Goal: Communication & Community: Ask a question

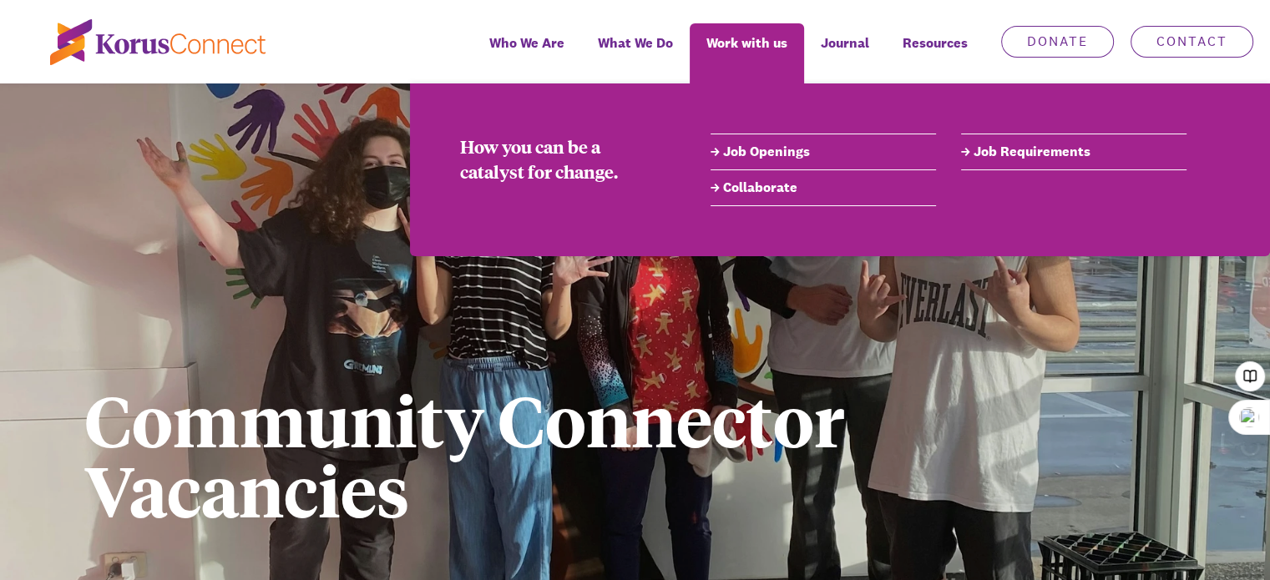
click at [785, 149] on link "Job Openings" at bounding box center [823, 152] width 225 height 20
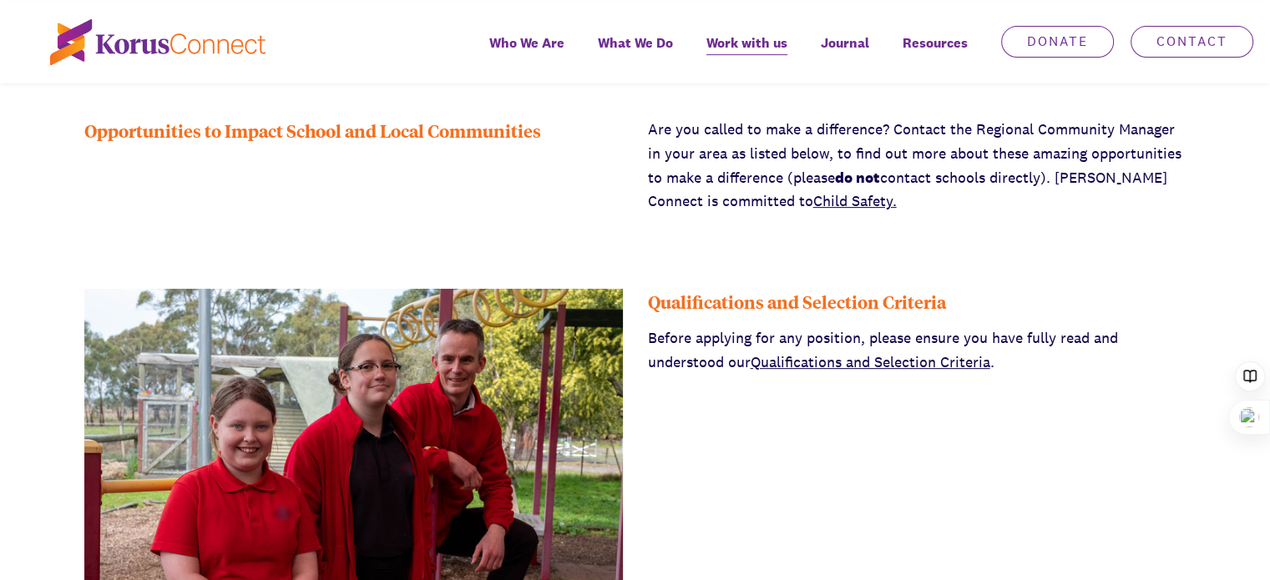
scroll to position [478, 0]
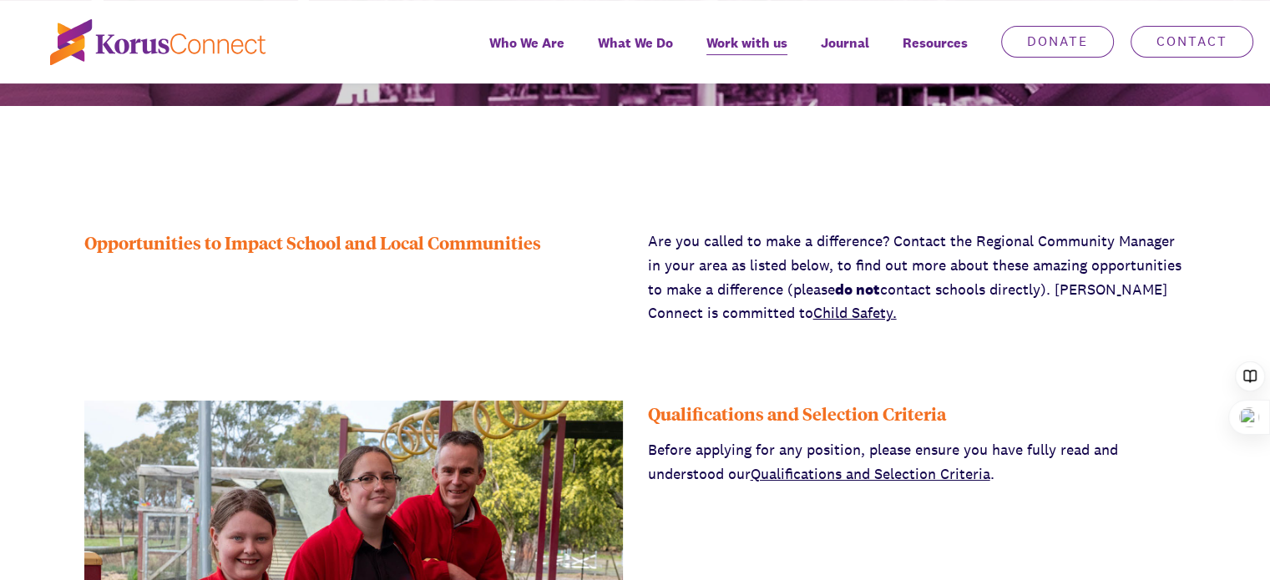
click at [848, 470] on link "Qualifications and Selection Criteria" at bounding box center [871, 473] width 240 height 19
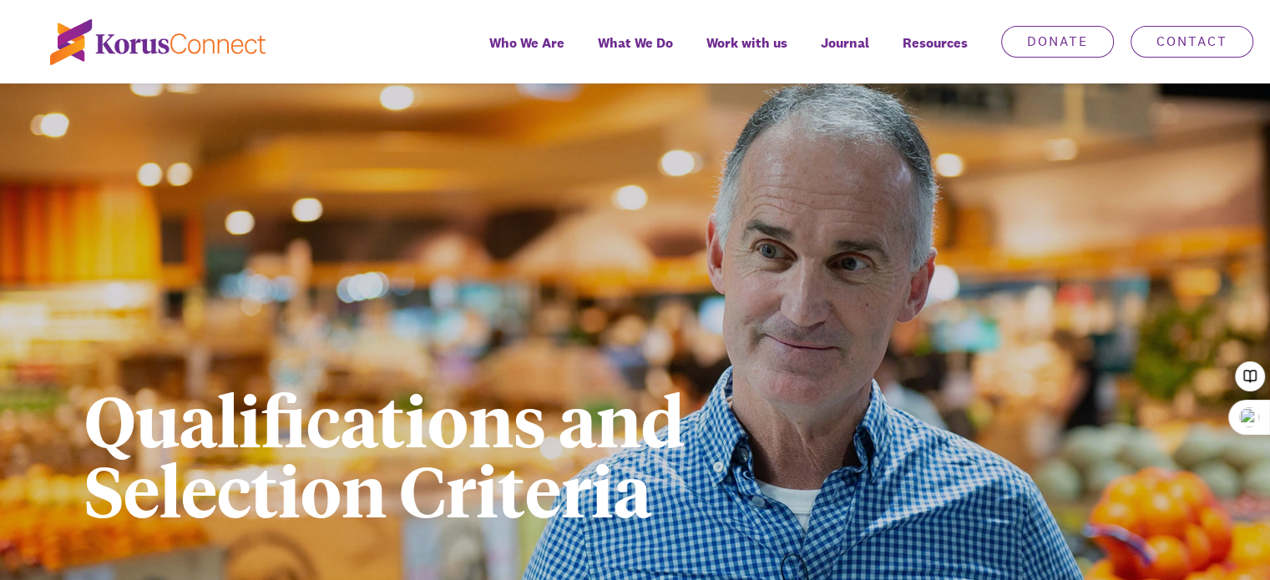
drag, startPoint x: 0, startPoint y: 0, endPoint x: 849, endPoint y: 471, distance: 970.9
click at [849, 471] on h1 "Qualifications and Selection Criteria" at bounding box center [494, 454] width 821 height 140
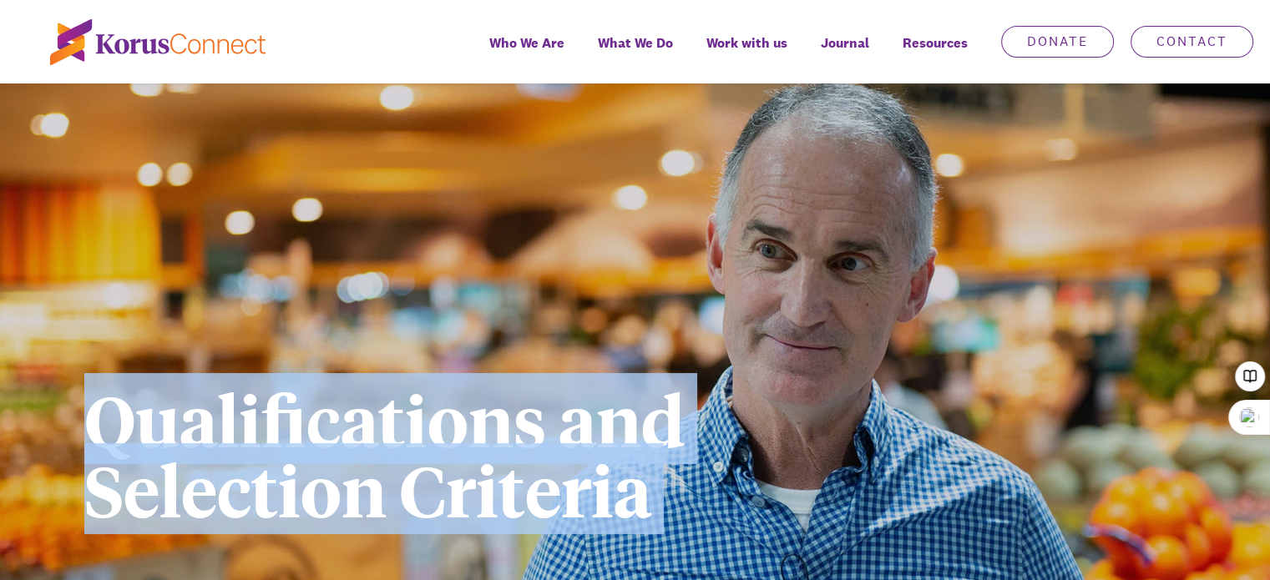
click at [849, 471] on h1 "Qualifications and Selection Criteria" at bounding box center [494, 454] width 821 height 140
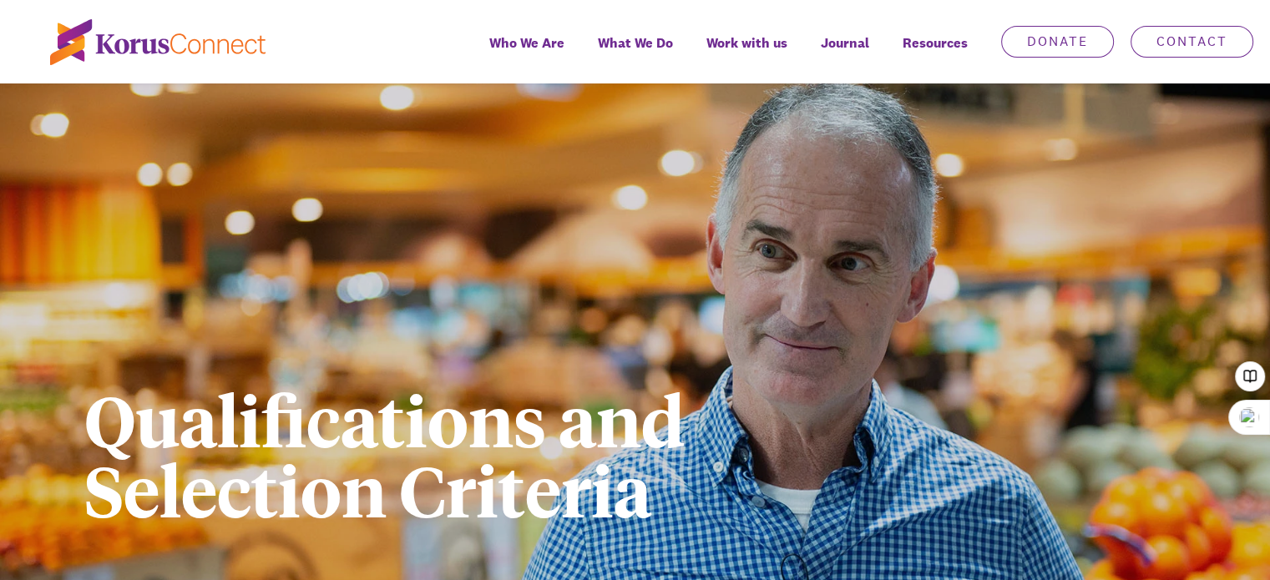
click at [850, 472] on h1 "Qualifications and Selection Criteria" at bounding box center [494, 454] width 821 height 140
click at [850, 470] on h1 "Qualifications and Selection Criteria" at bounding box center [494, 454] width 821 height 140
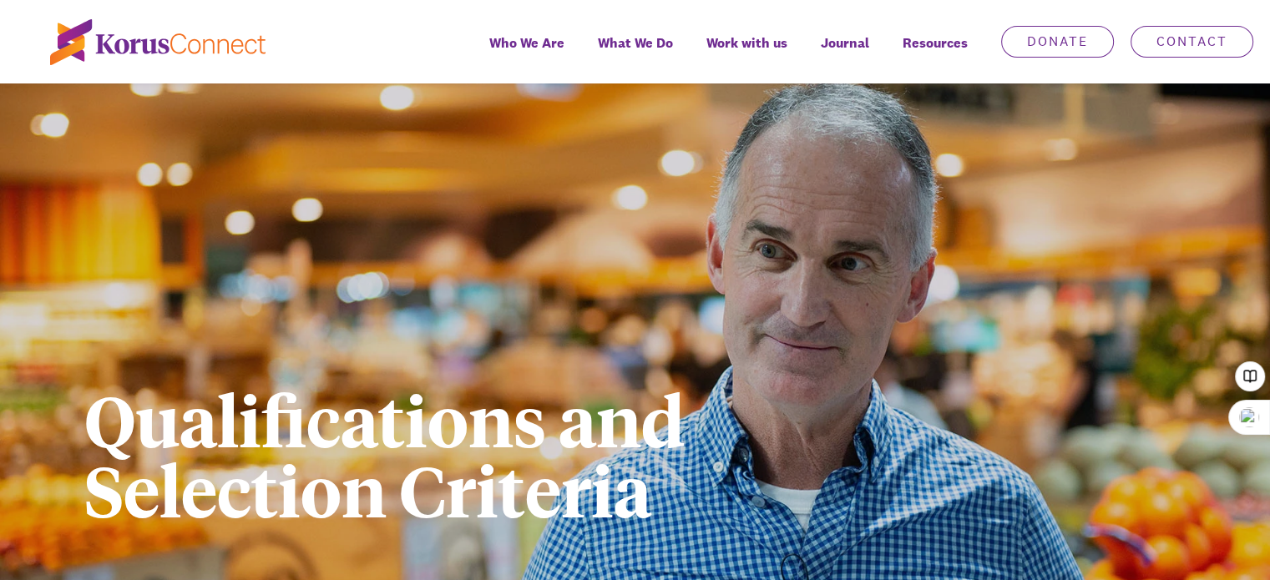
click at [850, 470] on h1 "Qualifications and Selection Criteria" at bounding box center [494, 454] width 821 height 140
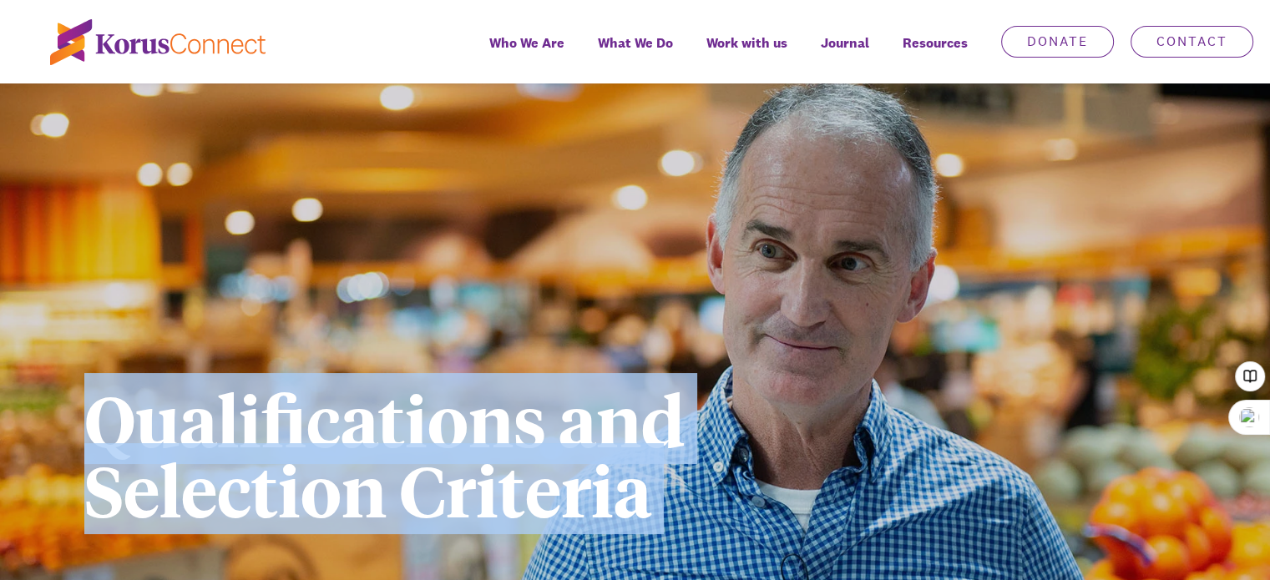
click at [850, 470] on h1 "Qualifications and Selection Criteria" at bounding box center [494, 454] width 821 height 140
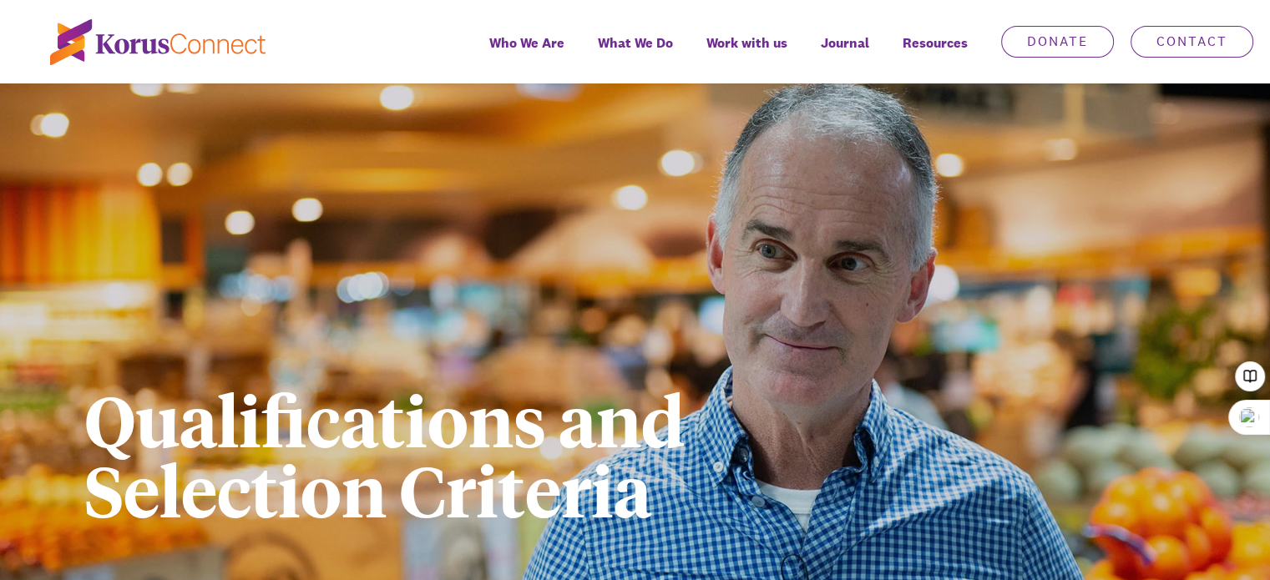
click at [850, 470] on h1 "Qualifications and Selection Criteria" at bounding box center [494, 454] width 821 height 140
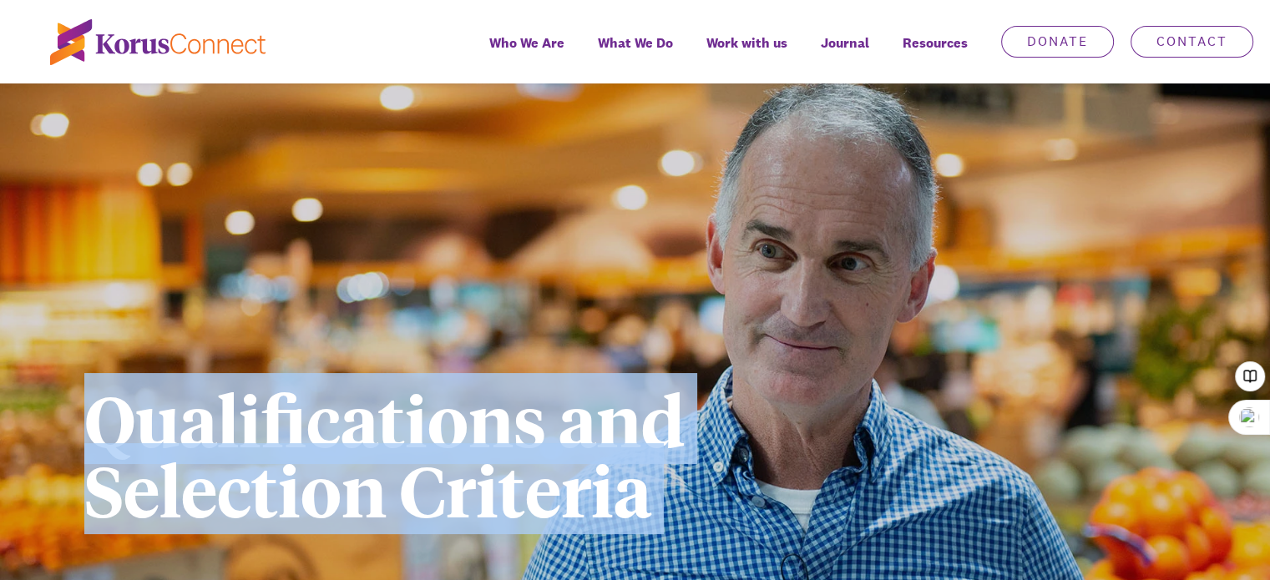
click at [850, 470] on h1 "Qualifications and Selection Criteria" at bounding box center [494, 454] width 821 height 140
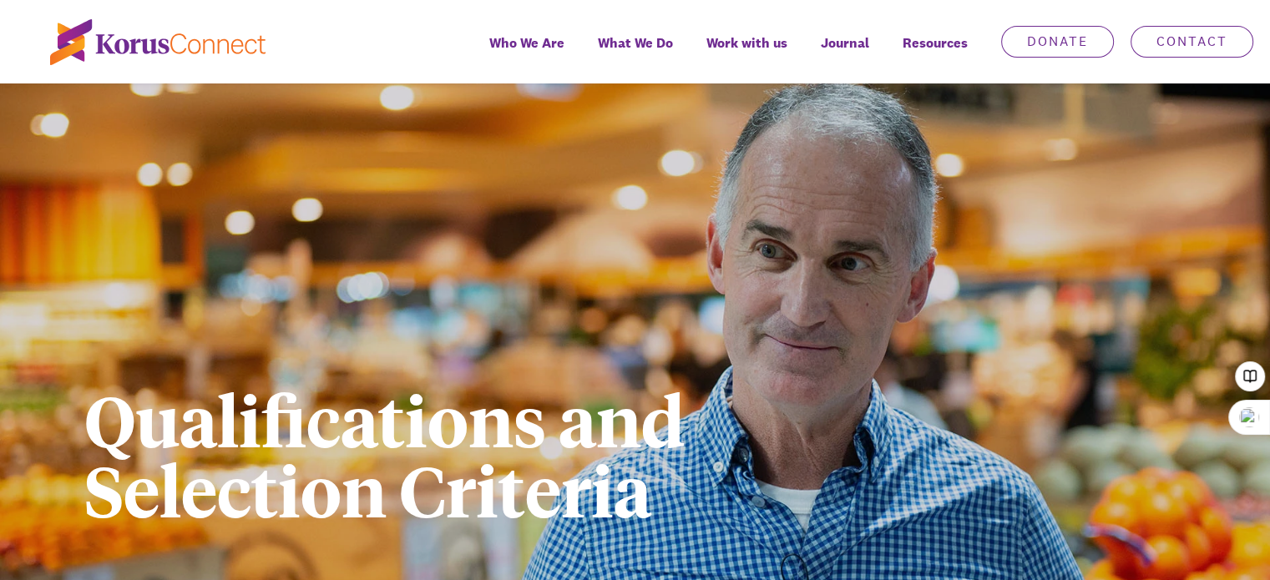
click at [850, 470] on h1 "Qualifications and Selection Criteria" at bounding box center [494, 454] width 821 height 140
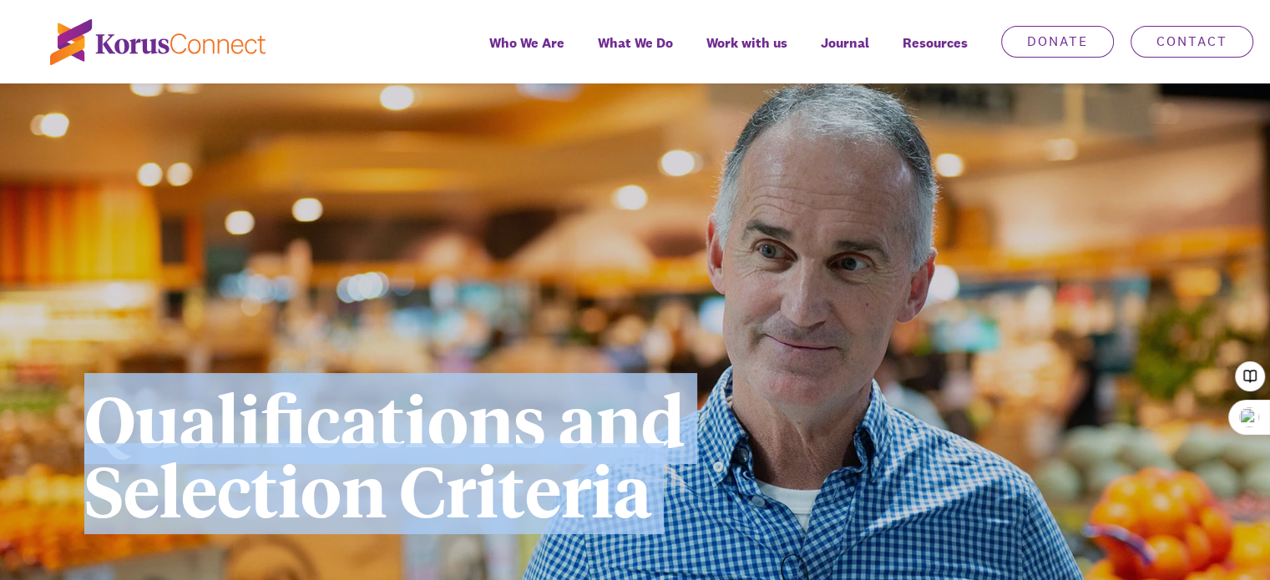
click at [850, 470] on h1 "Qualifications and Selection Criteria" at bounding box center [494, 454] width 821 height 140
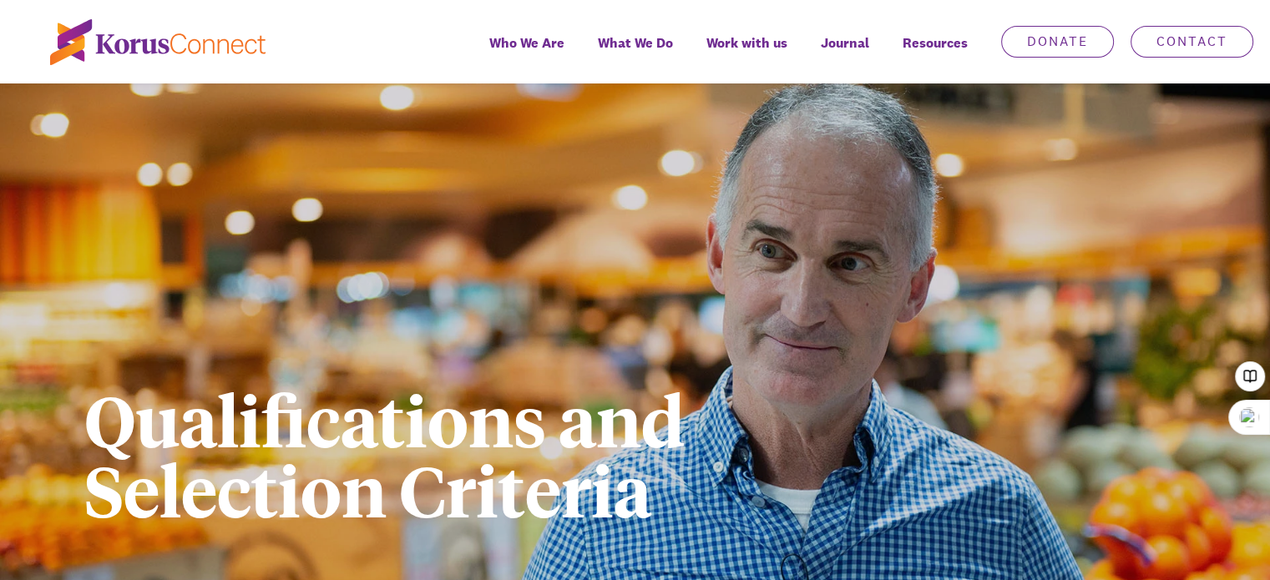
click at [850, 470] on h1 "Qualifications and Selection Criteria" at bounding box center [494, 454] width 821 height 140
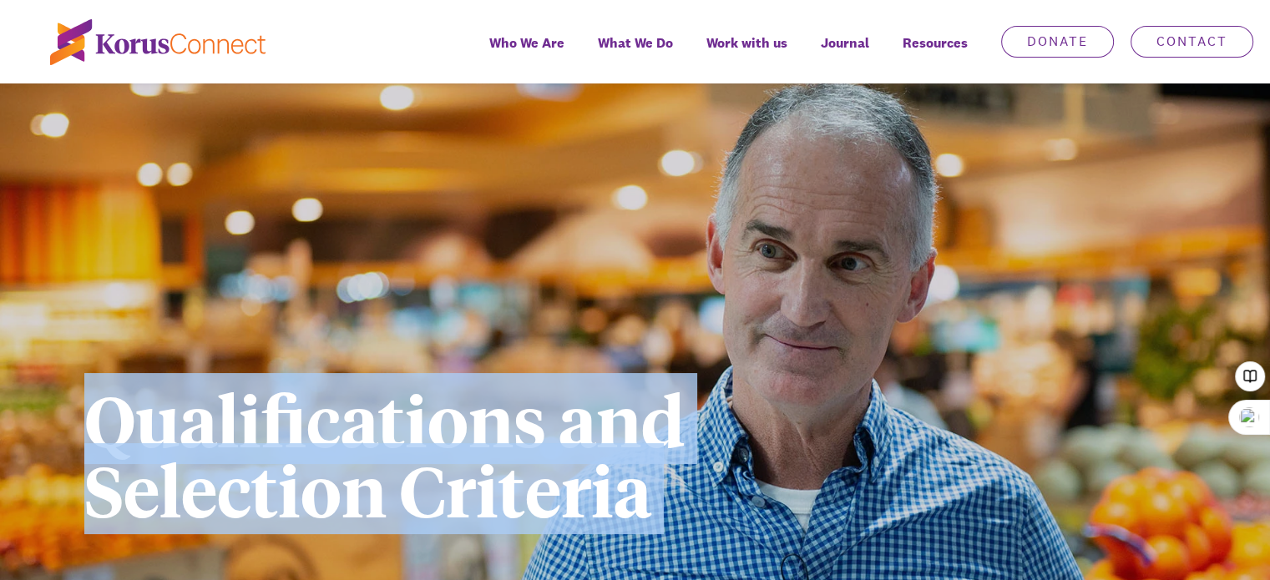
click at [850, 470] on h1 "Qualifications and Selection Criteria" at bounding box center [494, 454] width 821 height 140
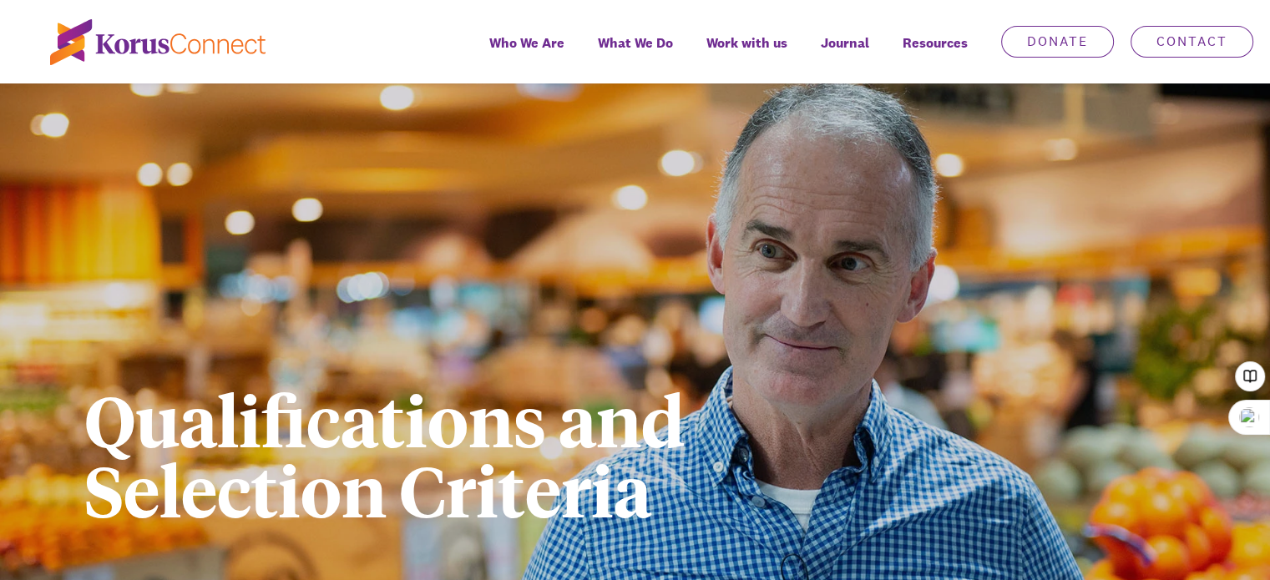
click at [850, 470] on h1 "Qualifications and Selection Criteria" at bounding box center [494, 454] width 821 height 140
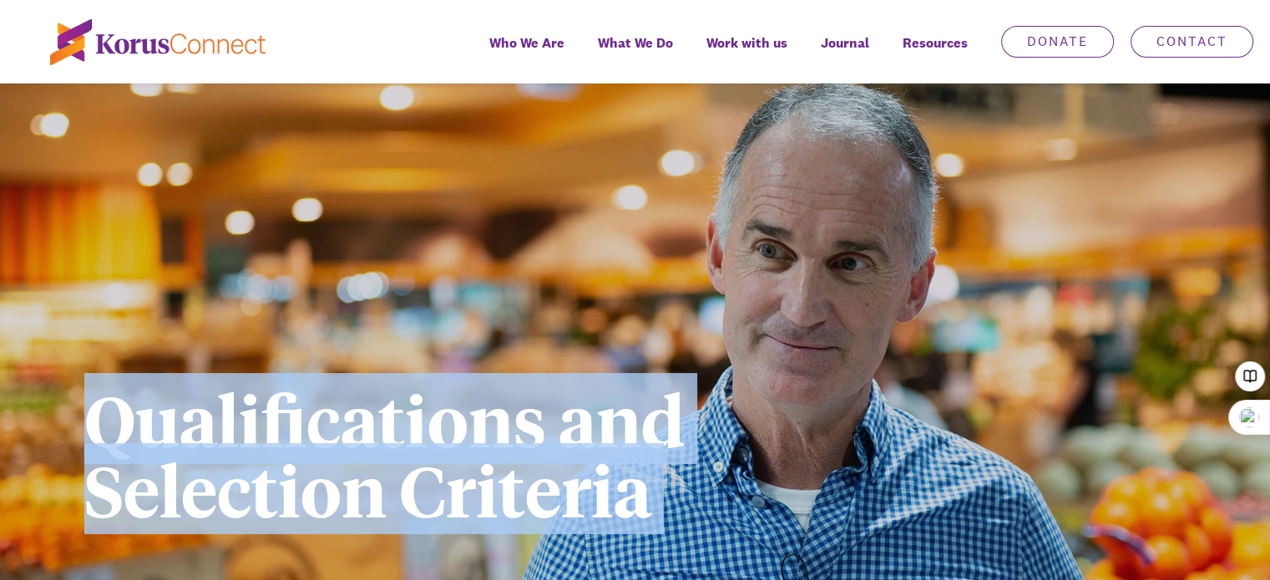
click at [850, 470] on h1 "Qualifications and Selection Criteria" at bounding box center [494, 454] width 821 height 140
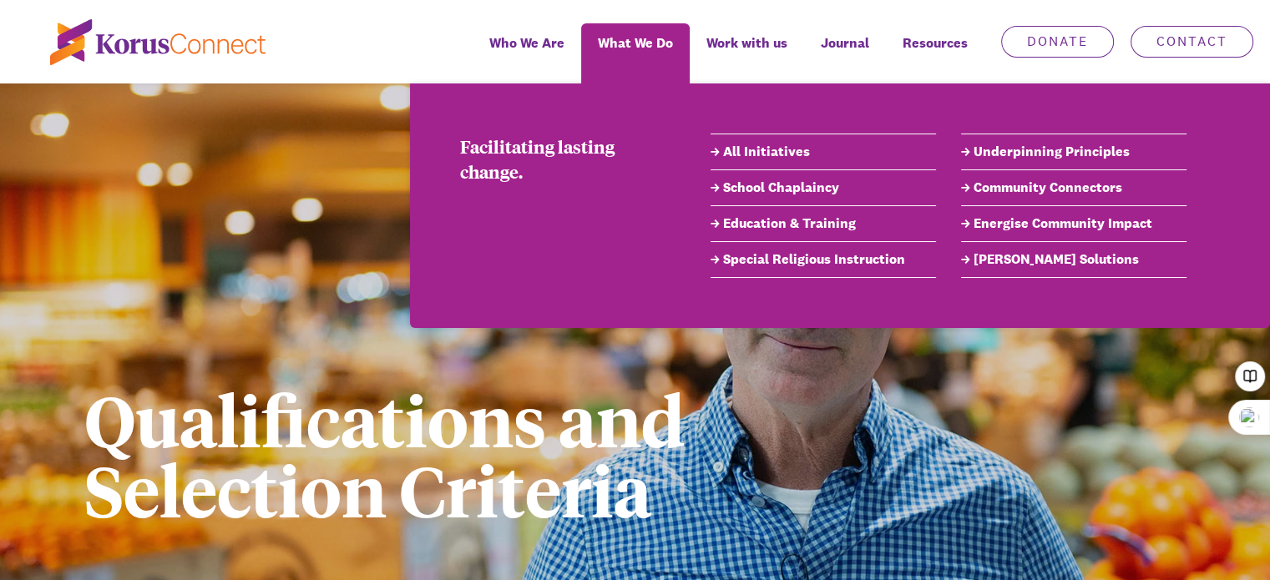
click at [798, 187] on link "School Chaplaincy" at bounding box center [823, 188] width 225 height 20
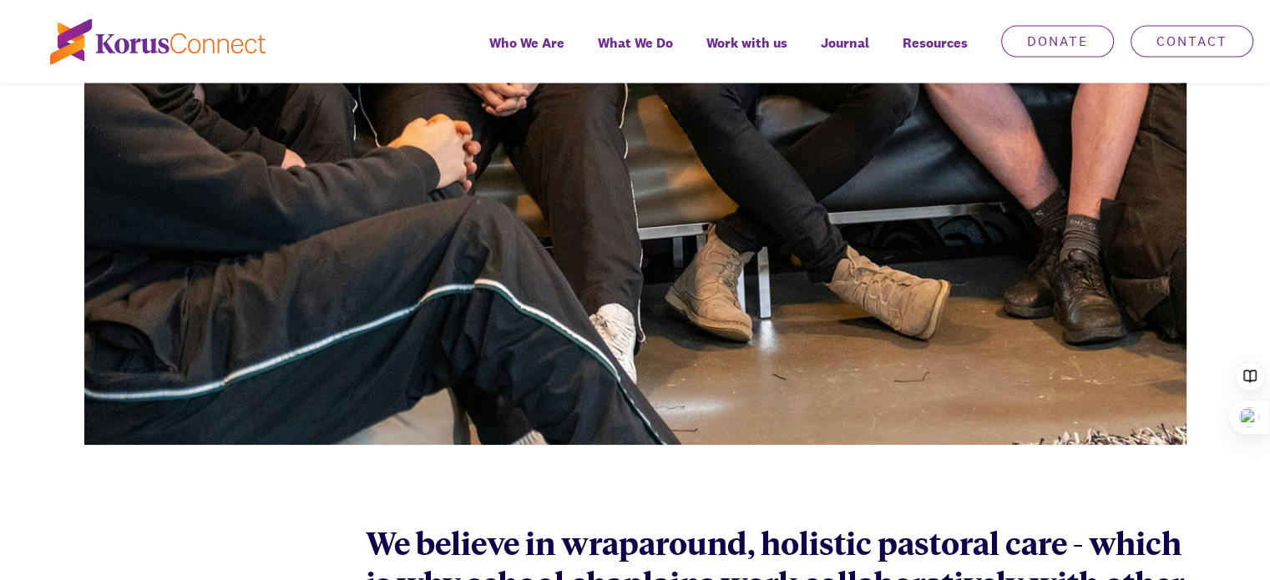
scroll to position [3406, 0]
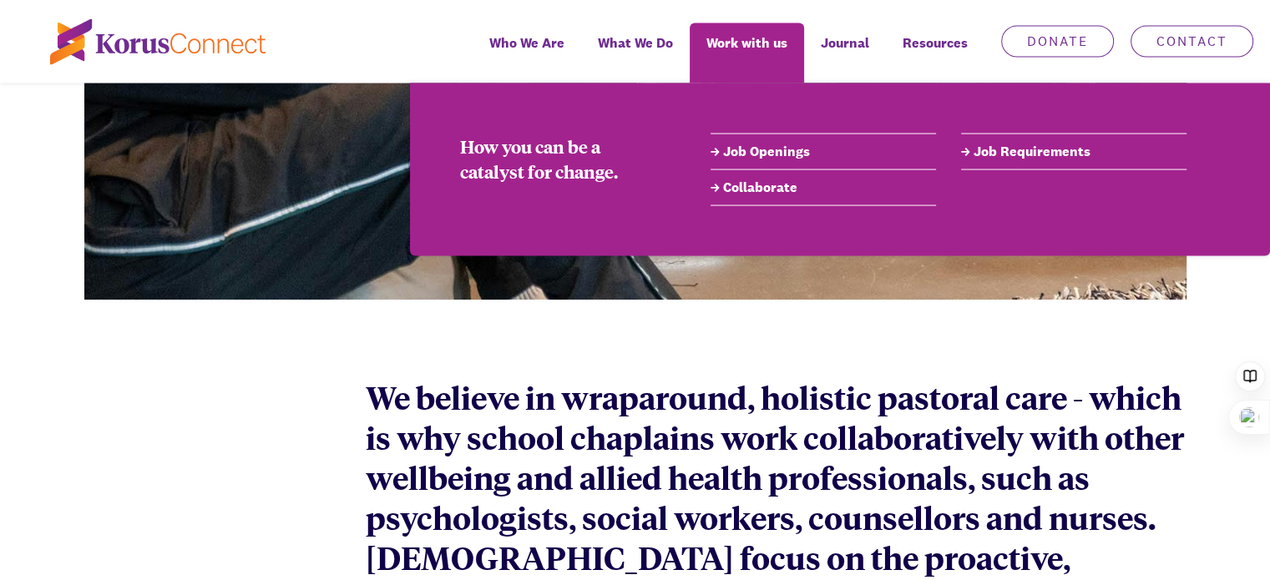
click at [766, 146] on link "Job Openings" at bounding box center [823, 152] width 225 height 20
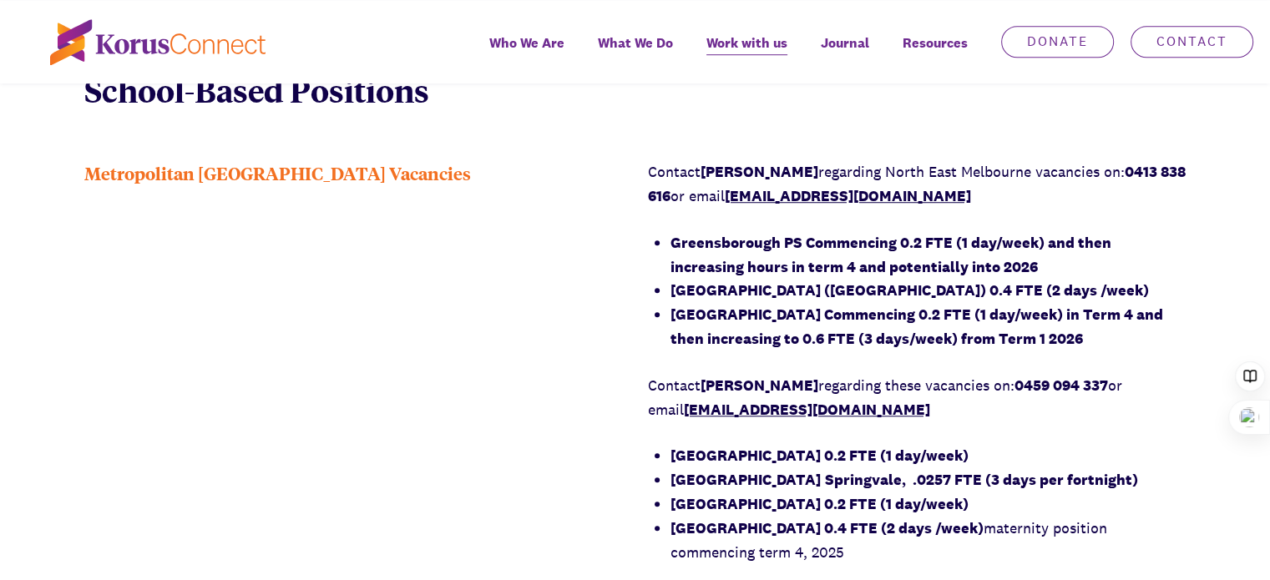
scroll to position [1292, 0]
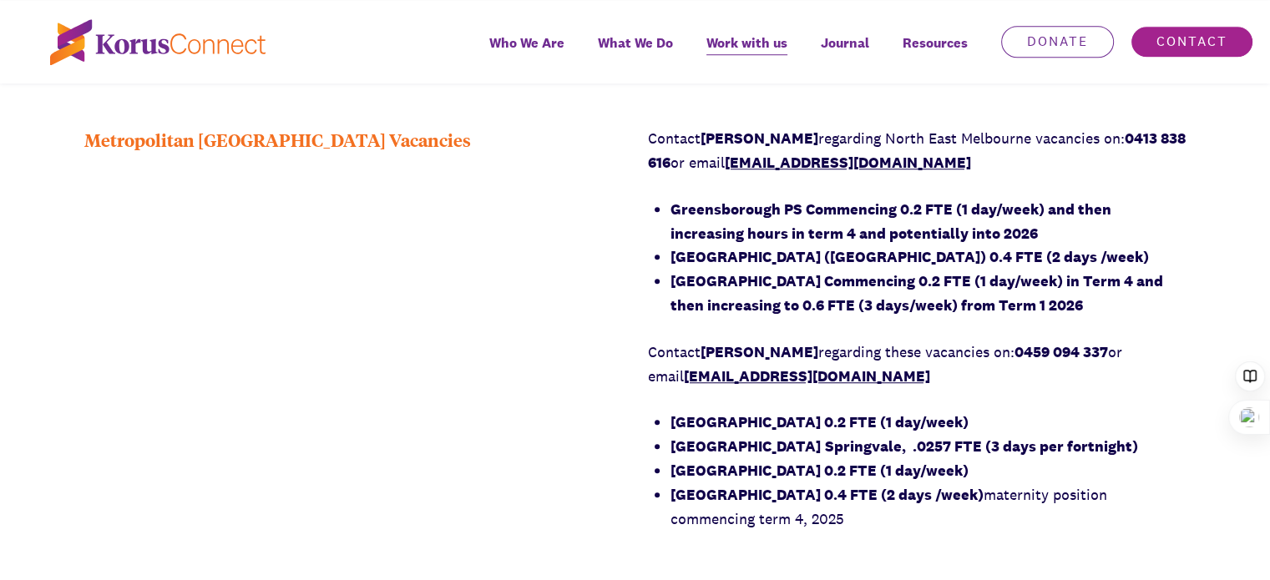
click at [1221, 42] on link "Contact" at bounding box center [1191, 42] width 123 height 32
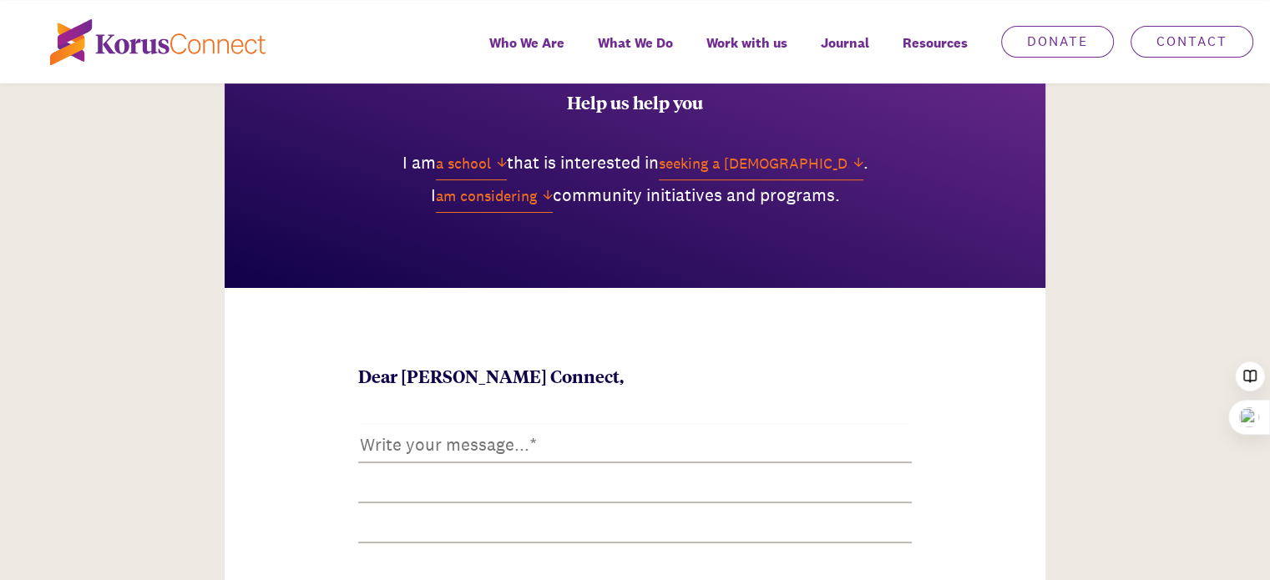
scroll to position [768, 0]
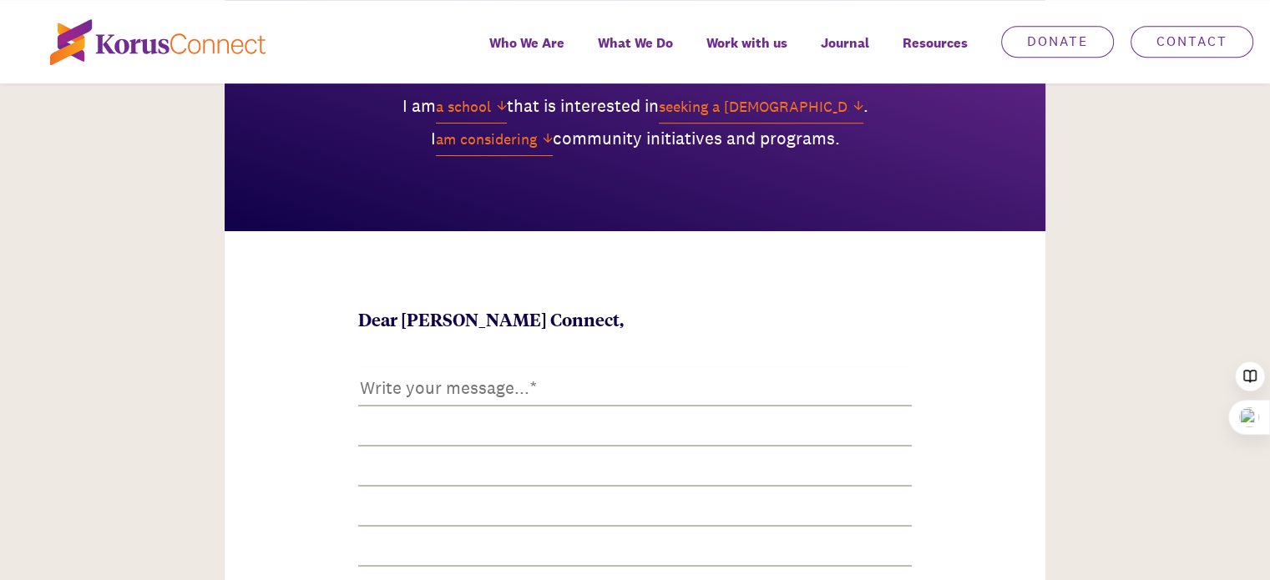
click at [546, 367] on textarea at bounding box center [635, 469] width 554 height 204
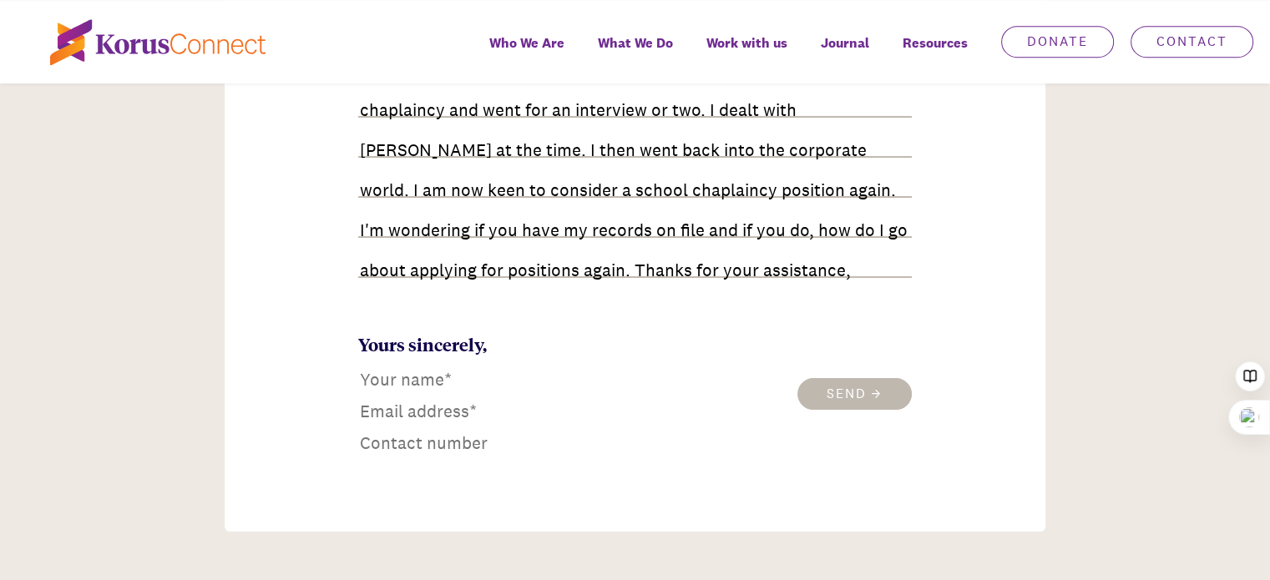
scroll to position [1112, 0]
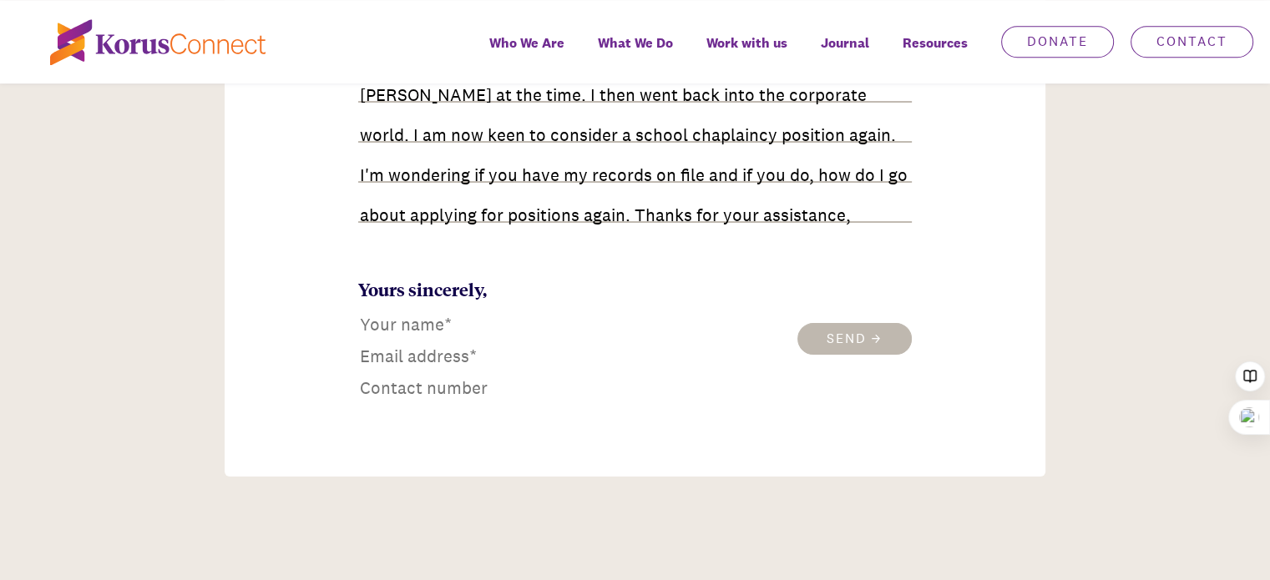
type textarea "Hi there. At the end of 2021 I completed the requirements for school chaplaincy…"
click at [412, 331] on input at bounding box center [460, 324] width 204 height 27
type input "[PERSON_NAME]"
type input "[EMAIL_ADDRESS][DOMAIN_NAME]"
type input "0499609160"
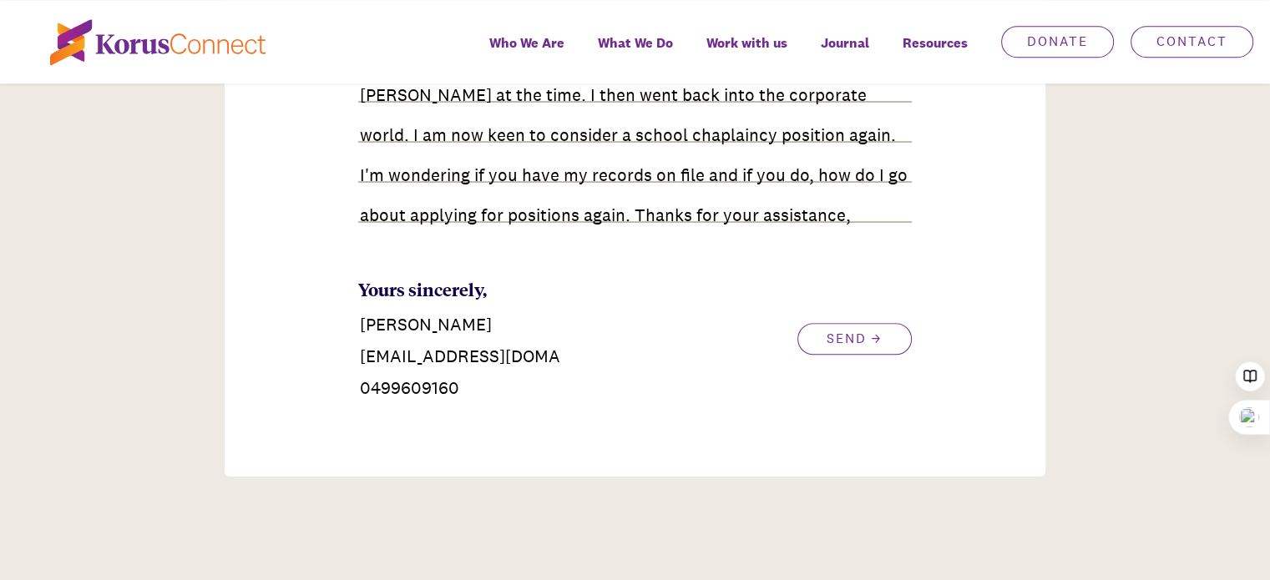
click at [733, 219] on textarea "Hi there. At the end of 2021 I completed the requirements for school chaplaincy…" at bounding box center [635, 125] width 554 height 204
type textarea "Hi there. At the end of 2021 I completed the requirements for school chaplaincy…"
click at [832, 332] on button "Send" at bounding box center [854, 339] width 114 height 32
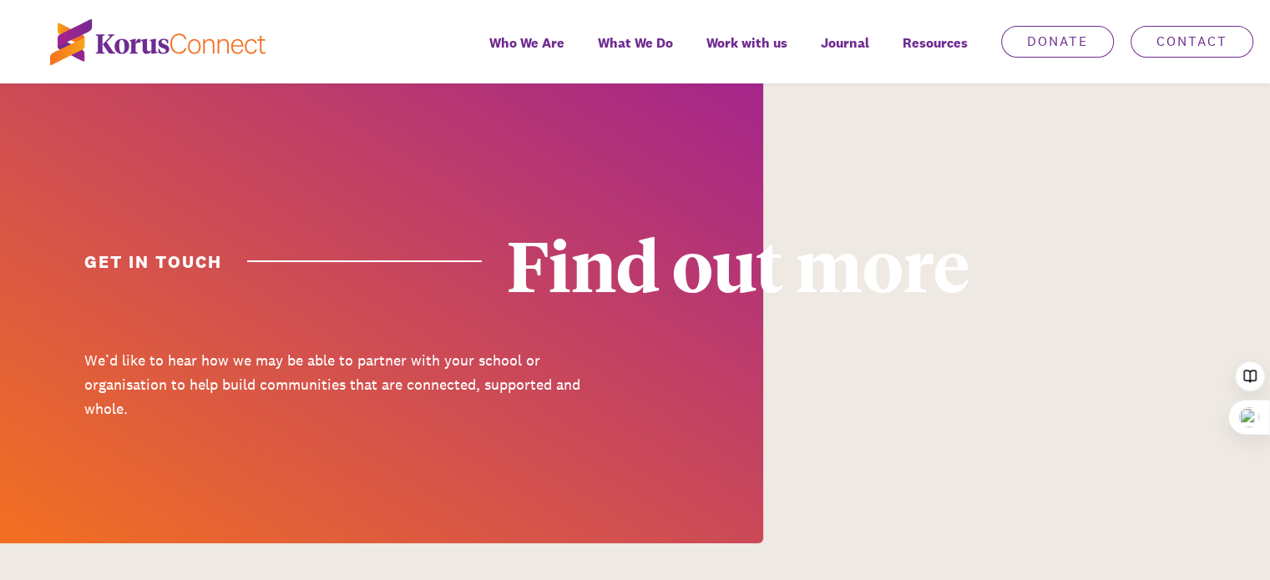
scroll to position [0, 0]
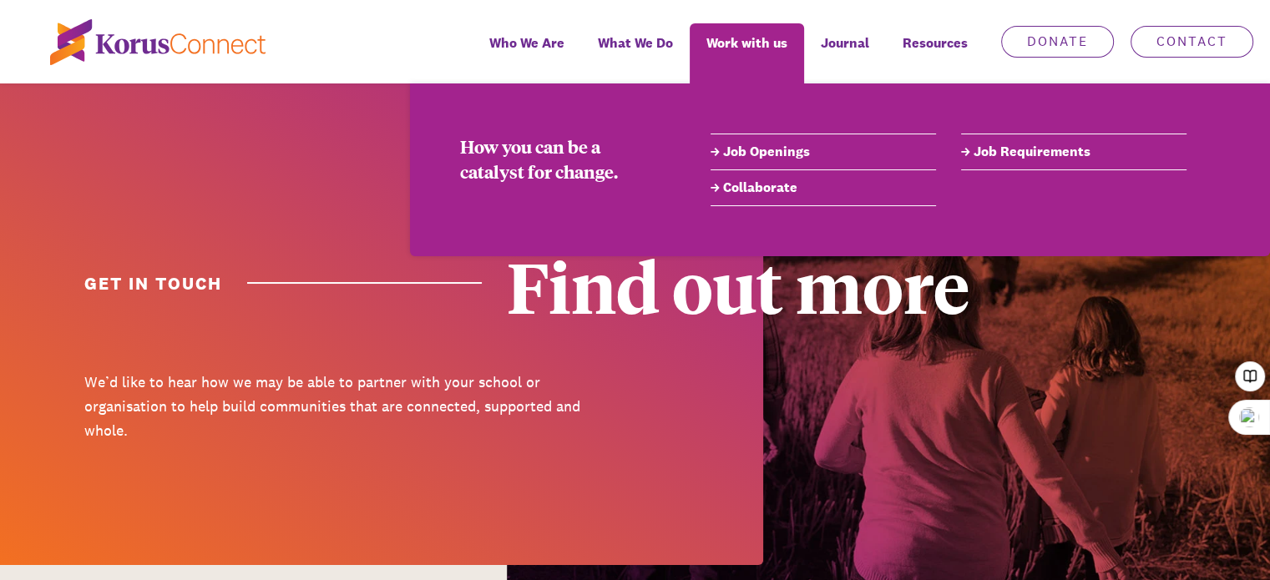
click at [744, 155] on link "Job Openings" at bounding box center [823, 152] width 225 height 20
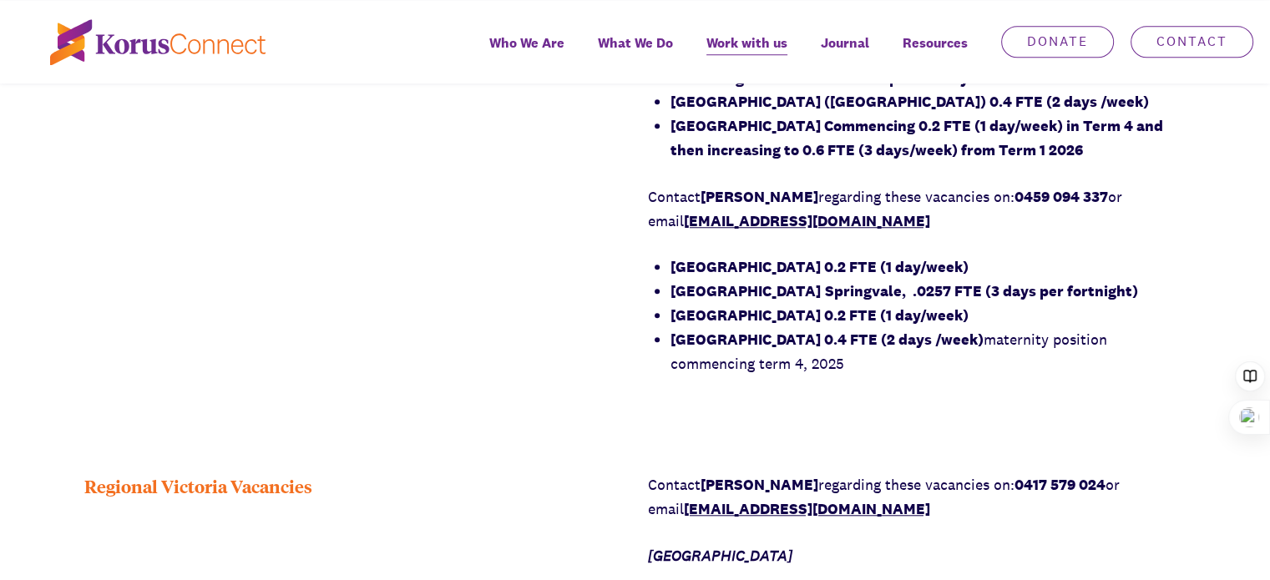
scroll to position [1414, 0]
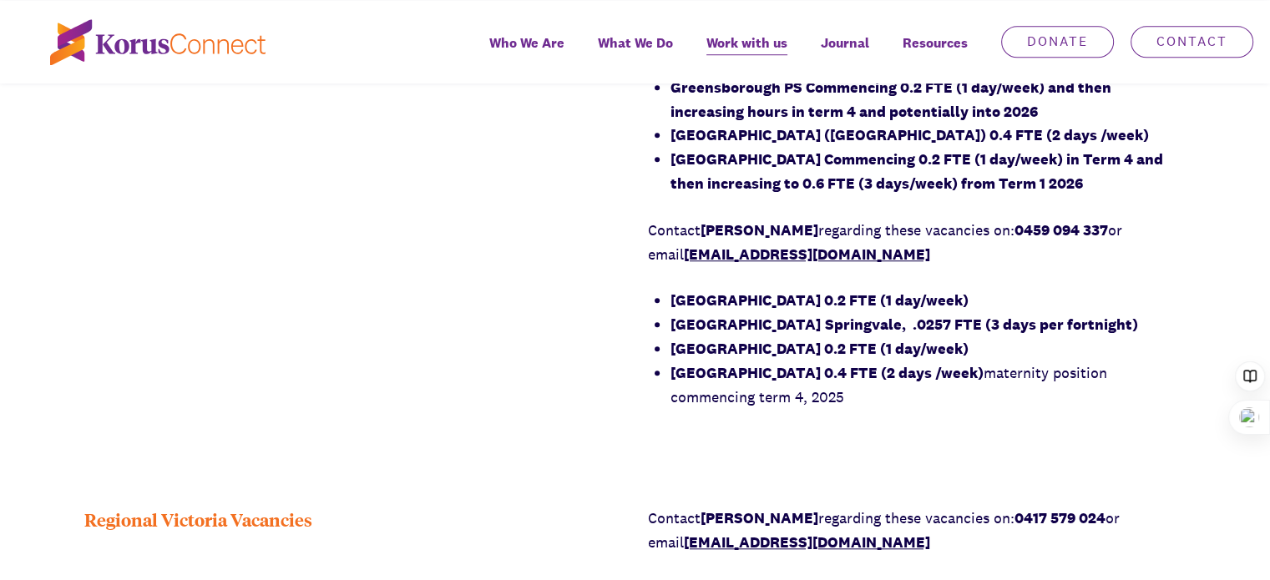
click at [792, 256] on link "[EMAIL_ADDRESS][DOMAIN_NAME]" at bounding box center [807, 254] width 246 height 19
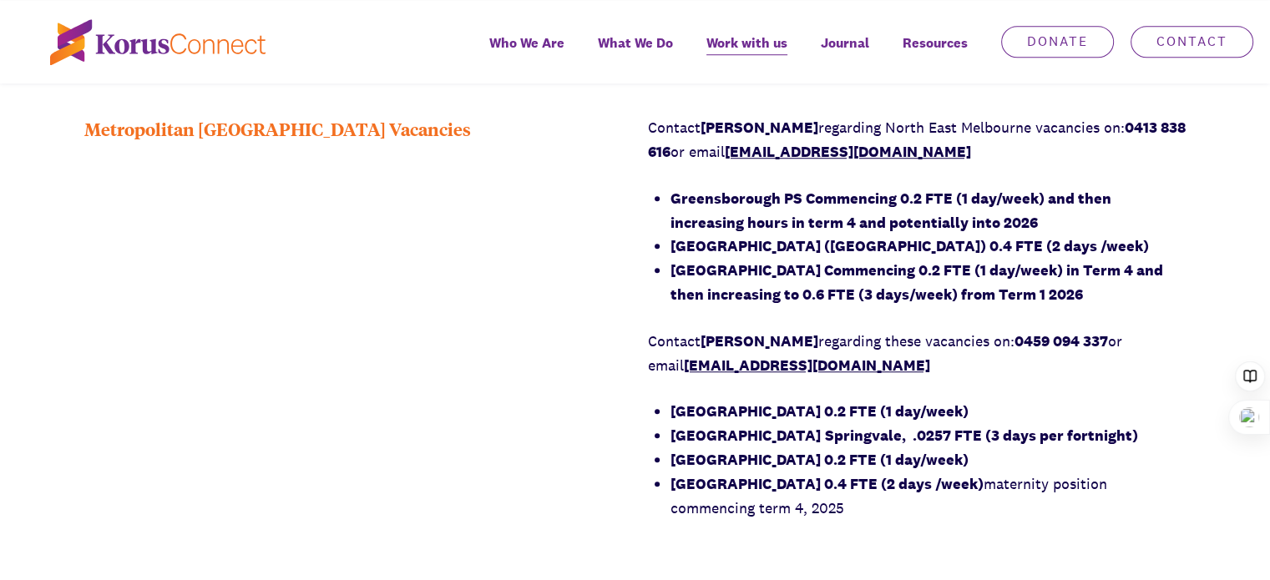
scroll to position [1269, 0]
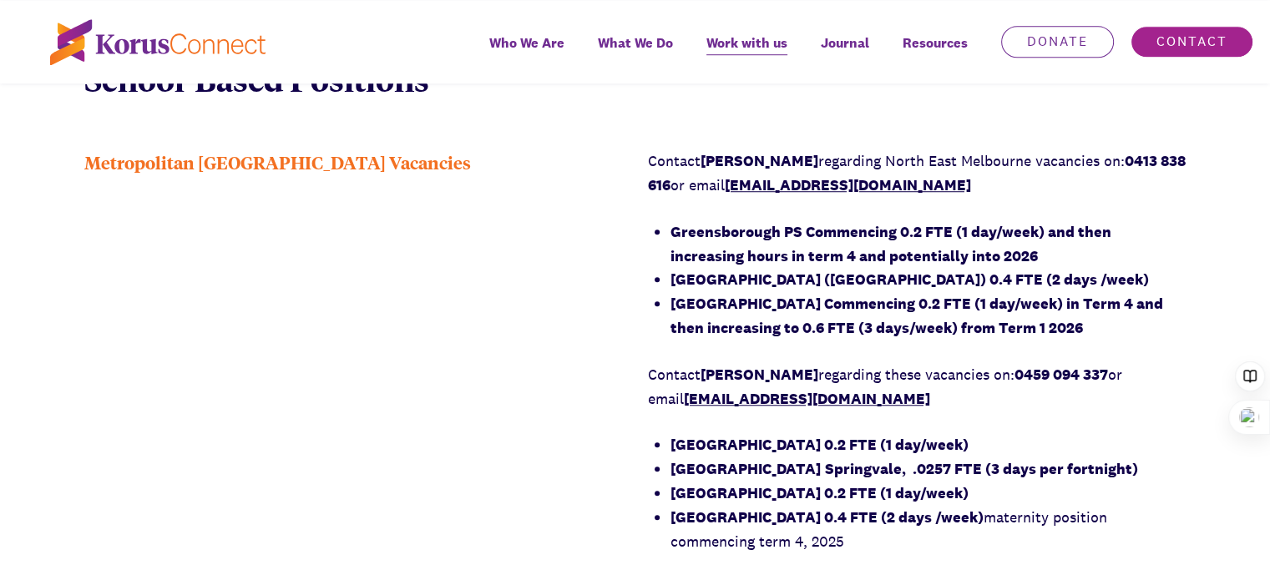
click at [1192, 43] on link "Contact" at bounding box center [1191, 42] width 123 height 32
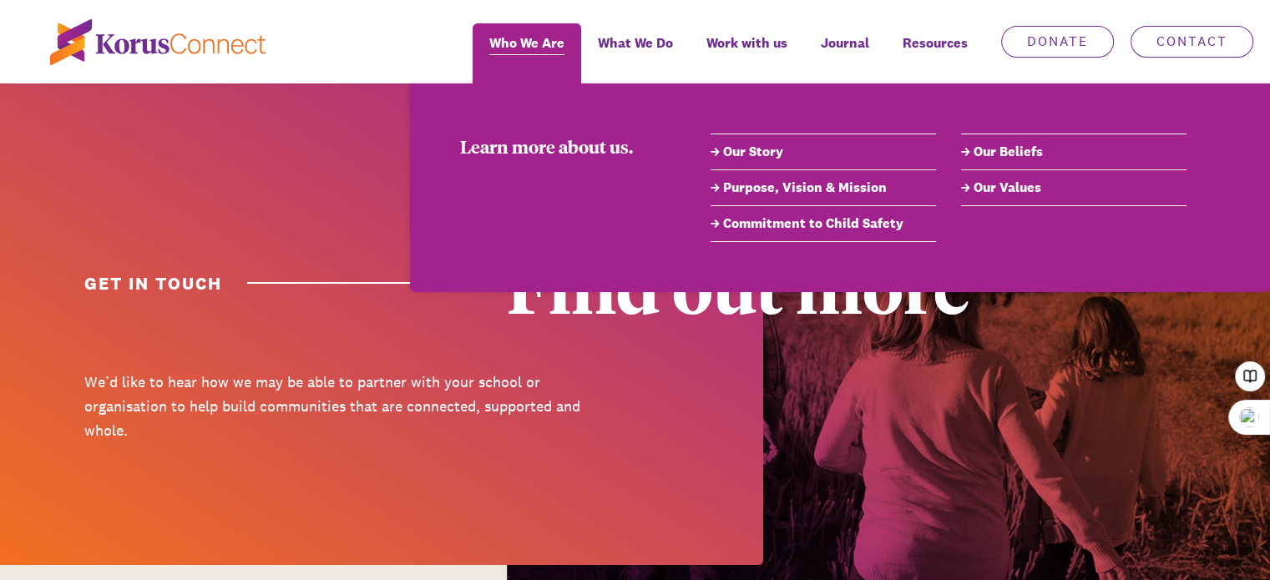
click at [541, 33] on span "Who We Are" at bounding box center [526, 43] width 75 height 24
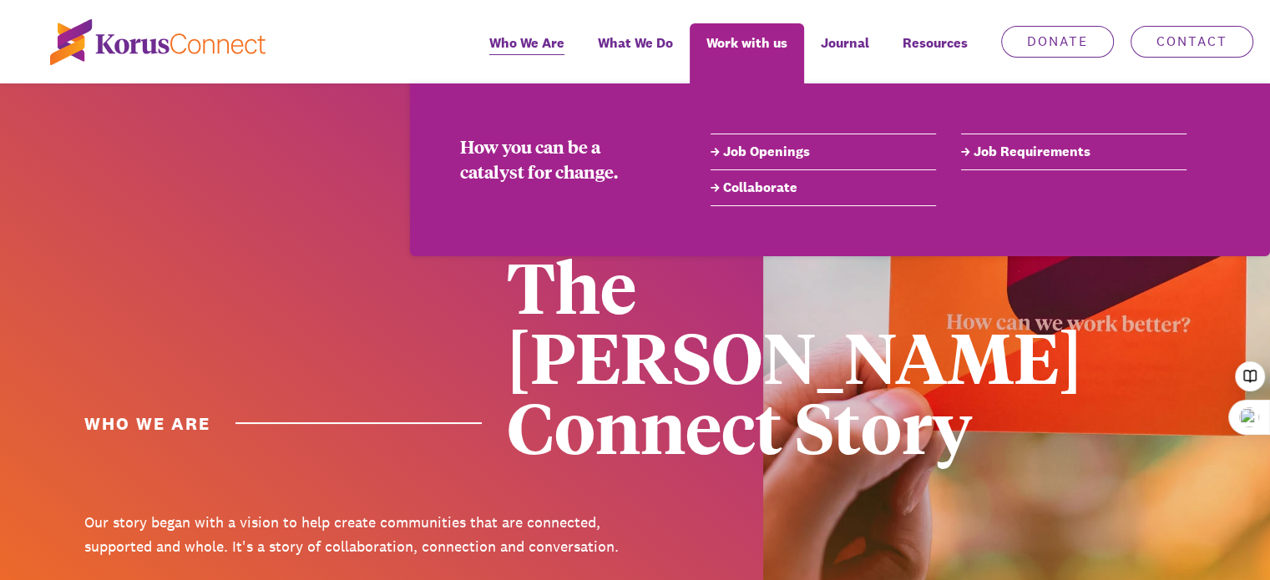
click at [756, 156] on link "Job Openings" at bounding box center [823, 152] width 225 height 20
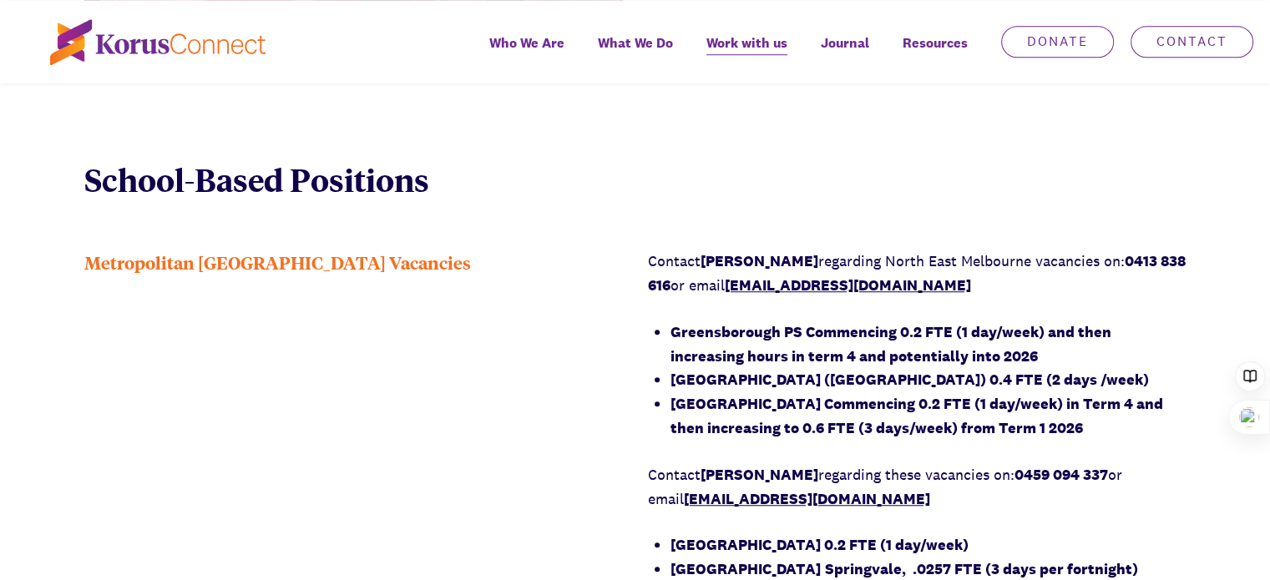
scroll to position [1202, 0]
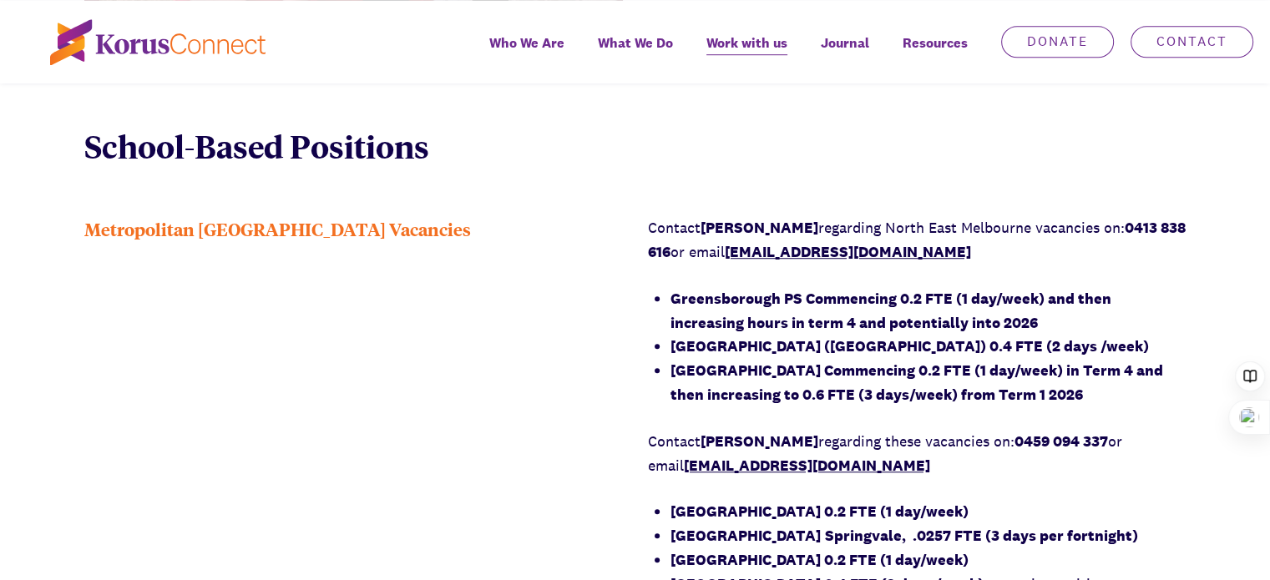
click at [807, 464] on link "[EMAIL_ADDRESS][DOMAIN_NAME]" at bounding box center [807, 465] width 246 height 19
